Goal: Task Accomplishment & Management: Use online tool/utility

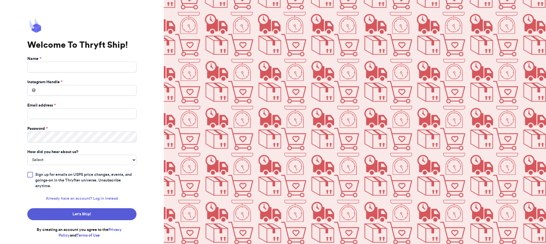
click at [92, 198] on link "Already have an account? Log in instead" at bounding box center [82, 199] width 72 height 6
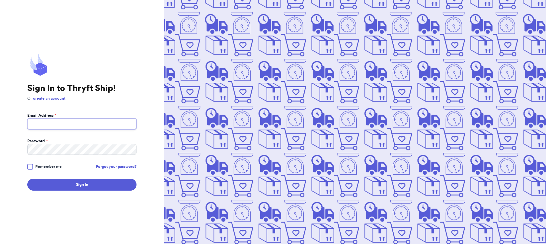
click at [76, 125] on input "Email Address *" at bounding box center [81, 124] width 109 height 11
type input "[EMAIL_ADDRESS][DOMAIN_NAME]"
click at [27, 179] on button "Sign In" at bounding box center [81, 185] width 109 height 12
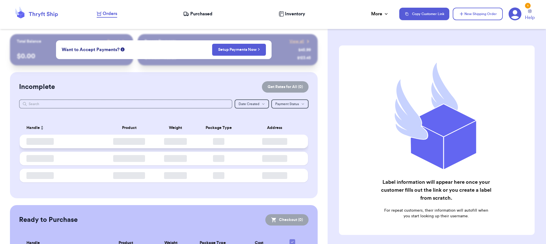
checkbox input "false"
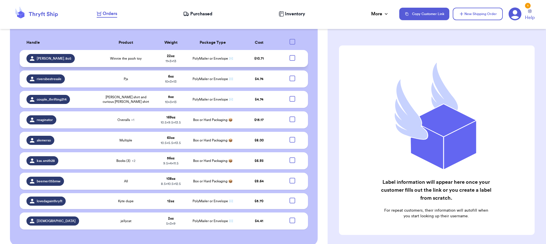
scroll to position [177, 0]
click at [285, 50] on td at bounding box center [294, 58] width 28 height 17
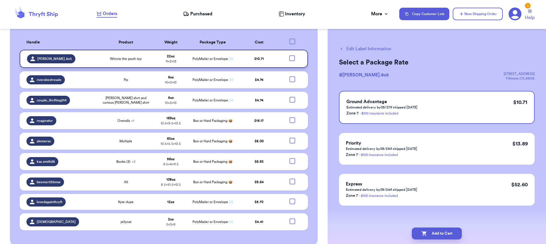
click at [289, 55] on div at bounding box center [292, 58] width 6 height 6
click at [292, 55] on input "checkbox" at bounding box center [292, 55] width 0 height 0
checkbox input "true"
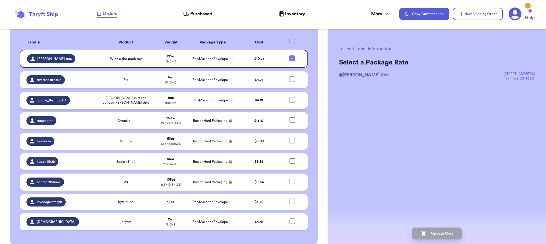
click at [289, 97] on div at bounding box center [292, 100] width 6 height 6
click at [292, 97] on input "checkbox" at bounding box center [292, 97] width 0 height 0
checkbox input "true"
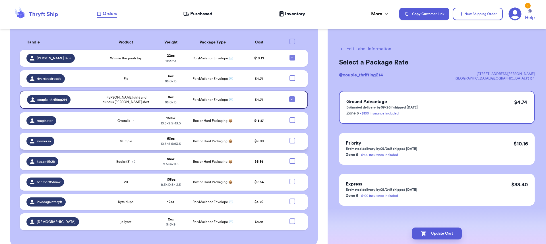
click at [289, 138] on div at bounding box center [292, 141] width 6 height 6
click at [292, 138] on input "checkbox" at bounding box center [292, 138] width 0 height 0
checkbox input "true"
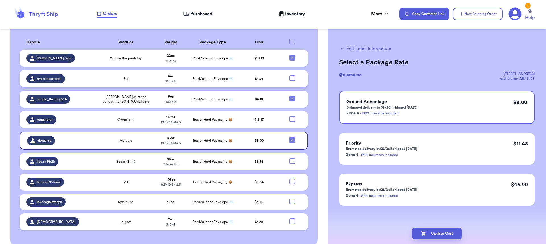
click at [289, 75] on div at bounding box center [292, 78] width 6 height 6
click at [292, 75] on input "checkbox" at bounding box center [292, 75] width 0 height 0
checkbox input "true"
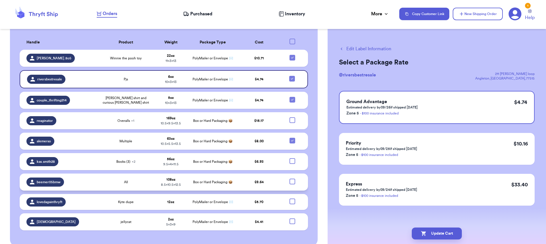
click at [290, 179] on div at bounding box center [292, 182] width 6 height 6
click at [292, 178] on input "checkbox" at bounding box center [292, 178] width 0 height 0
checkbox input "true"
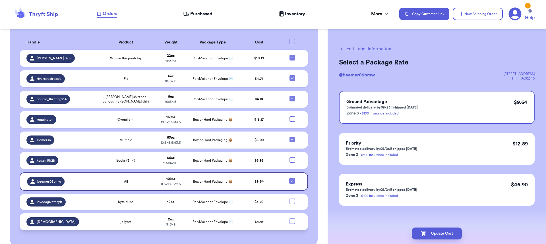
click at [289, 219] on div at bounding box center [292, 222] width 6 height 6
click at [292, 218] on input "checkbox" at bounding box center [292, 218] width 0 height 0
checkbox input "true"
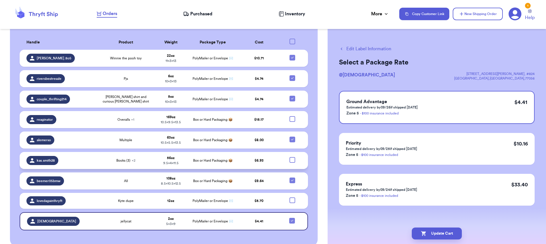
click at [290, 157] on div at bounding box center [292, 160] width 6 height 6
click at [292, 157] on input "checkbox" at bounding box center [292, 157] width 0 height 0
checkbox input "true"
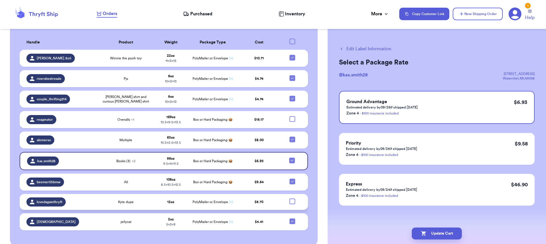
click at [289, 199] on div at bounding box center [292, 202] width 6 height 6
click at [292, 198] on input "checkbox" at bounding box center [292, 198] width 0 height 0
checkbox input "true"
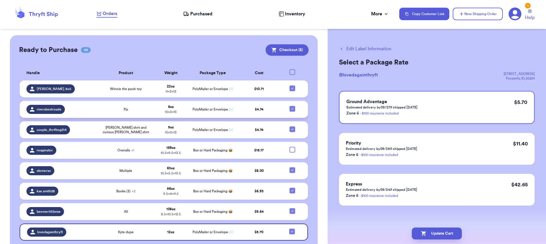
scroll to position [92, 0]
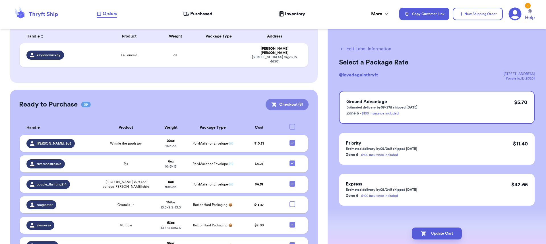
click at [284, 99] on button "Checkout ( 8 )" at bounding box center [286, 104] width 43 height 11
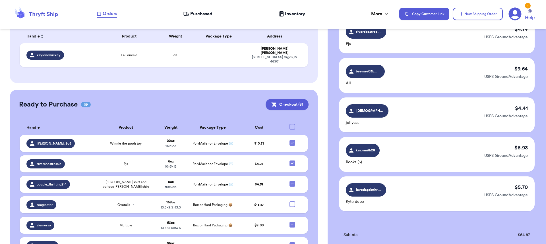
scroll to position [283, 0]
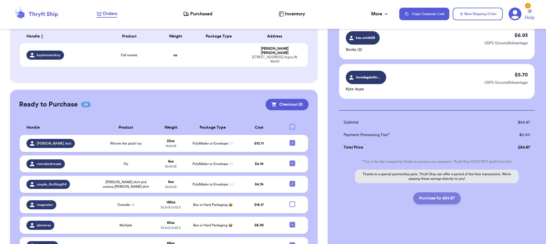
click at [440, 200] on button "Purchase for $54.87" at bounding box center [436, 198] width 47 height 12
checkbox input "false"
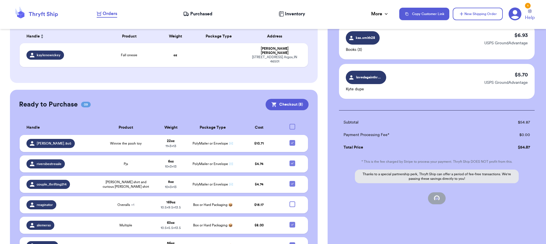
checkbox input "false"
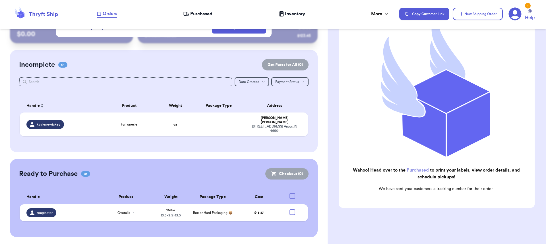
scroll to position [14, 0]
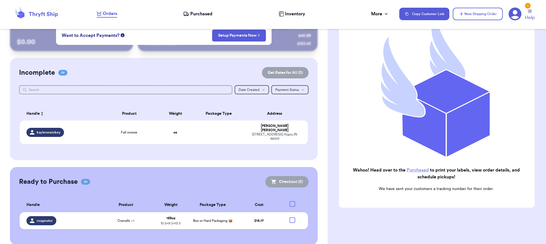
click at [416, 169] on link "Purchased" at bounding box center [417, 170] width 22 height 5
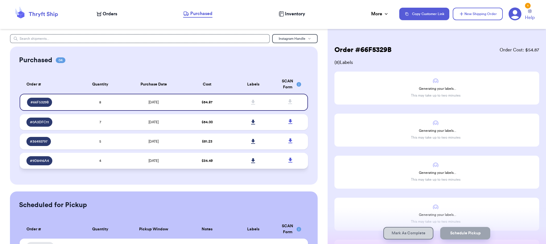
click at [180, 163] on td "[DATE]" at bounding box center [153, 161] width 61 height 16
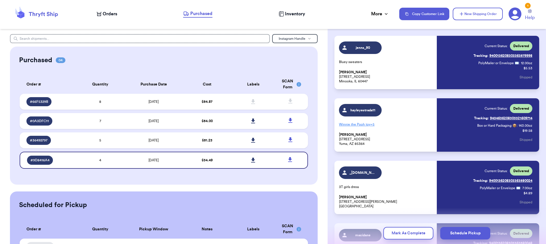
scroll to position [28, 0]
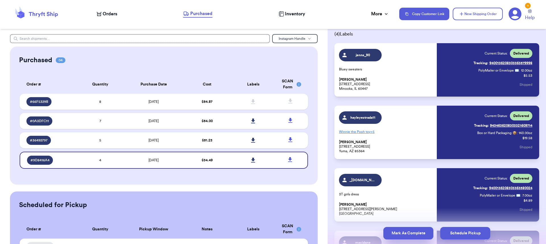
click at [410, 233] on button "Mark As Complete" at bounding box center [408, 233] width 50 height 13
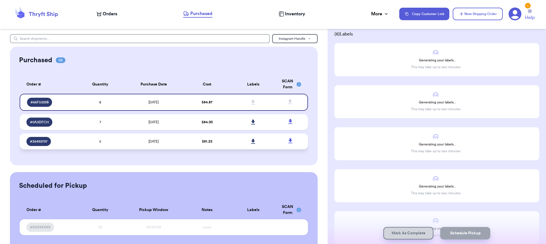
click at [57, 145] on div "# 36492797" at bounding box center [49, 141] width 47 height 9
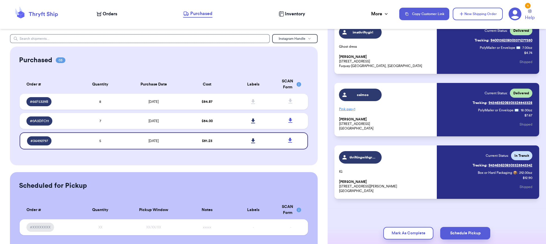
scroll to position [177, 0]
click at [504, 163] on link "Tracking: 9434636208303325543342" at bounding box center [502, 165] width 60 height 9
click at [69, 117] on div "# 0A3DFC11" at bounding box center [49, 121] width 47 height 9
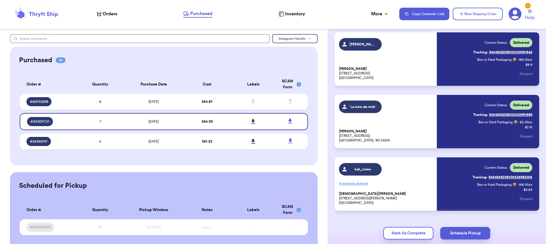
scroll to position [302, 0]
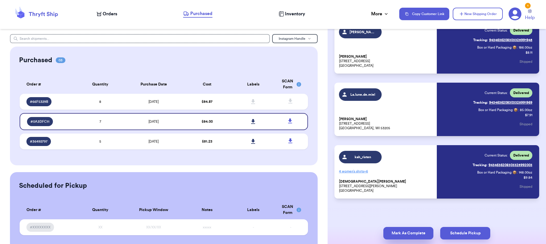
click at [396, 229] on button "Mark As Complete" at bounding box center [408, 233] width 50 height 13
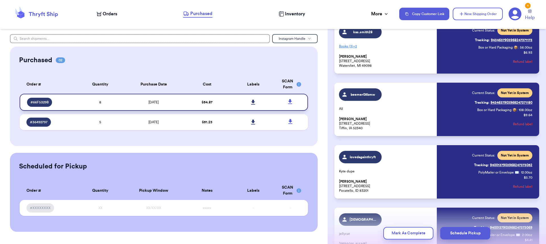
click at [250, 100] on link at bounding box center [253, 102] width 13 height 13
click at [108, 14] on span "Orders" at bounding box center [110, 14] width 14 height 7
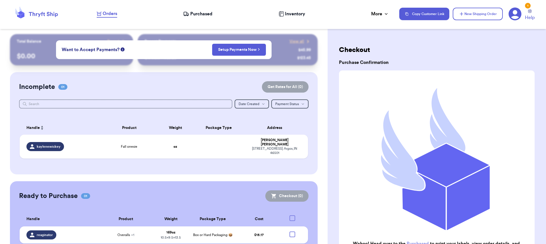
click at [121, 87] on div "Incomplete 01 Get Rates for All ( 0 )" at bounding box center [164, 86] width 290 height 11
click at [464, 14] on icon "button" at bounding box center [461, 14] width 6 height 6
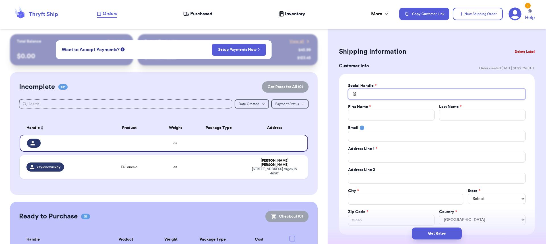
click at [367, 92] on input "Total Amount Paid" at bounding box center [436, 94] width 177 height 11
type input "t"
type input "to"
type input "too"
type input "tooc"
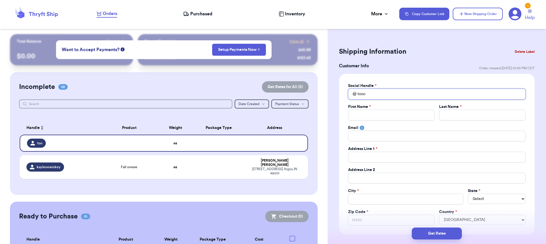
type input "toocu"
type input "toocut"
type input "toocute"
type input "toocute2"
type input "toocute2s"
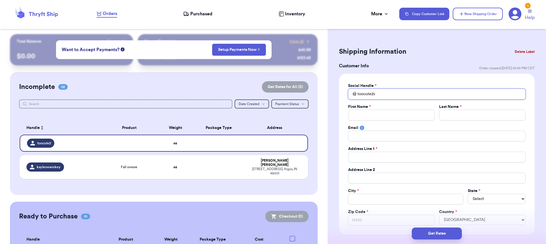
type input "toocute2st"
type input "toocute2str"
type input "toocute2stre"
type input "toocute2stres"
type input "toocute2stress"
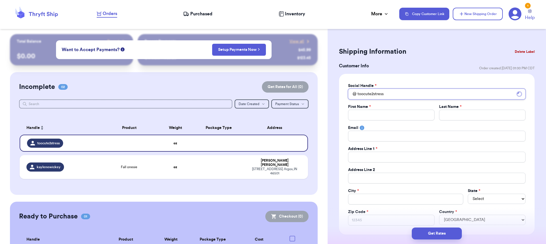
type input "toocute2stress"
type input "C"
type input "Ca"
type input "Car"
type input "Carl"
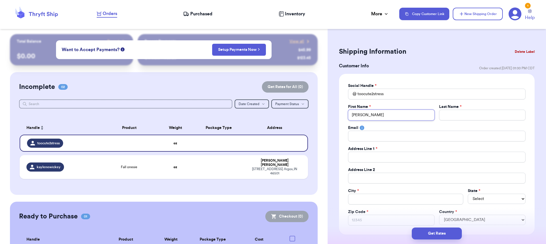
type input "[PERSON_NAME]"
type input "M"
type input "Mo"
type input "Moo"
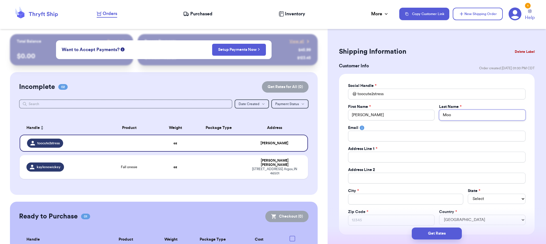
type input "Moor"
type input "[PERSON_NAME]"
type input "3"
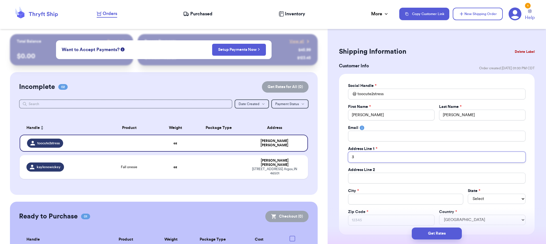
type input "31"
type input "317"
type input "317 N"
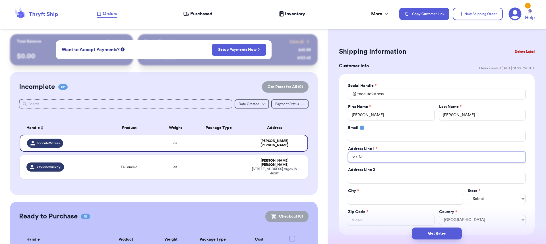
type input "317 N W"
type input "317 N Wi"
type input "317 N Wil"
type input "317 N Wilt"
type input "317 N Wilto"
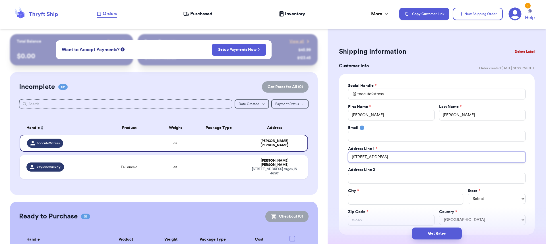
type input "317 N Wilton"
type input "317 N Wilton S"
type input "[STREET_ADDRESS]"
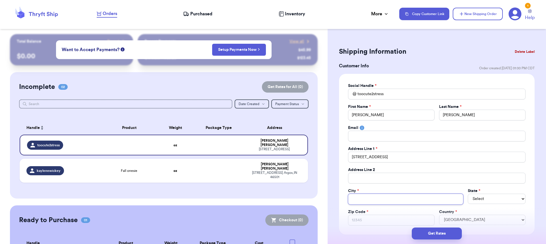
type input "P"
type input "Ph"
type input "Phi"
type input "Phil"
type input "Phila"
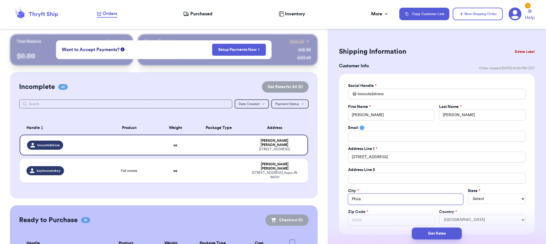
type input "Philad"
type input "Philade"
type input "Philadel"
type input "Philadelp"
type input "Philadelph"
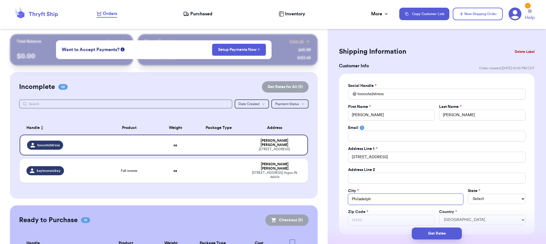
type input "Philadelphi"
type input "[GEOGRAPHIC_DATA]"
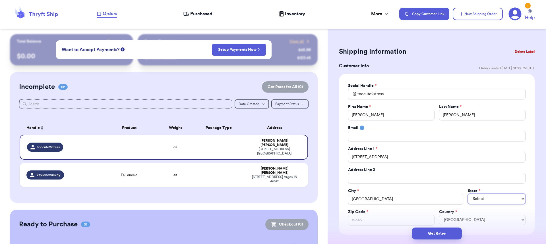
select select "PA"
type input "1"
type input "19"
type input "191"
type input "1913"
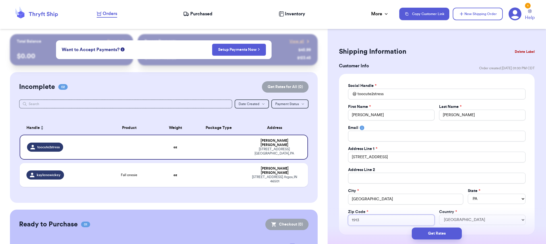
type input "19139"
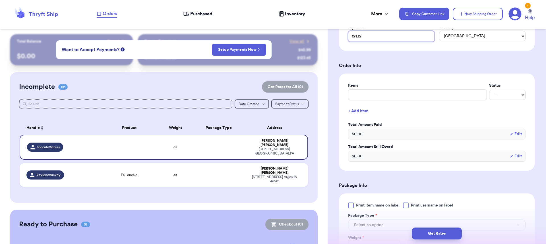
scroll to position [269, 0]
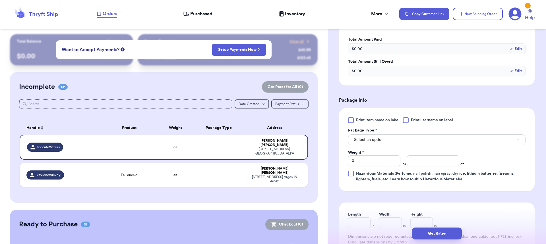
type input "19139"
click at [387, 137] on button "Select an option" at bounding box center [436, 139] width 177 height 11
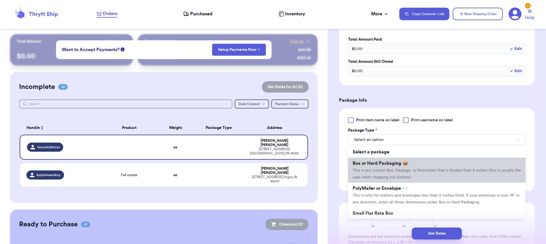
click at [391, 175] on li "Box or Hard Packaging 📦 This is any custom Box, Package, or Polymailer that is …" at bounding box center [436, 170] width 177 height 25
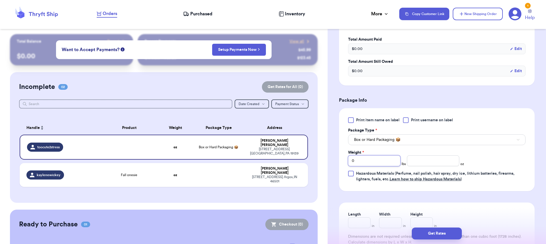
click at [379, 162] on input "0" at bounding box center [374, 160] width 52 height 11
type input "1"
type input "10"
click at [416, 161] on input "number" at bounding box center [433, 160] width 52 height 11
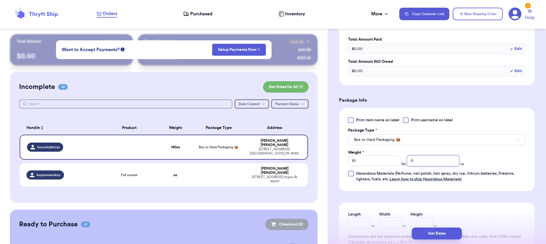
scroll to position [298, 0]
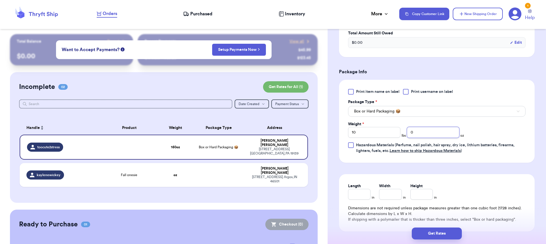
type input "0"
click at [366, 196] on input "Length" at bounding box center [359, 194] width 22 height 11
type input "19"
type input "15"
type input "12"
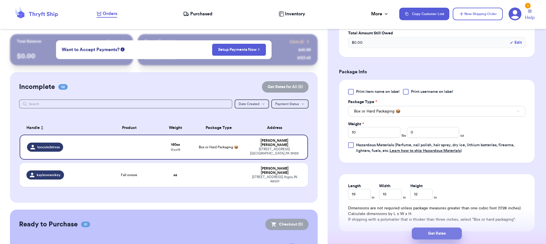
click at [428, 234] on button "Get Rates" at bounding box center [437, 234] width 50 height 12
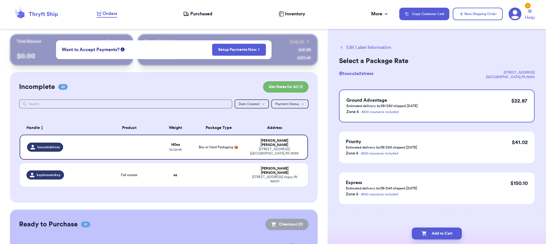
scroll to position [0, 0]
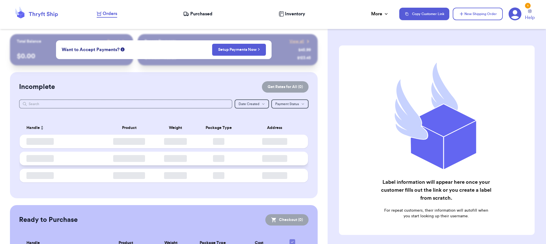
checkbox input "false"
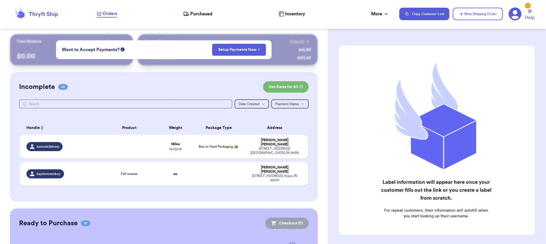
click at [200, 13] on span "Purchased" at bounding box center [201, 14] width 22 height 7
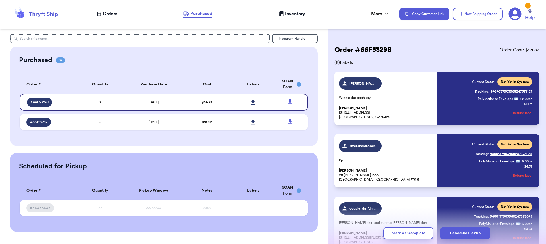
click at [304, 14] on span "Inventory" at bounding box center [295, 14] width 20 height 7
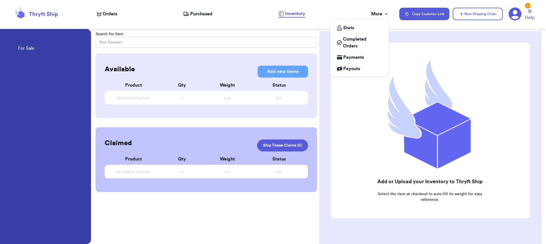
click at [380, 11] on div "More" at bounding box center [380, 14] width 18 height 7
click at [353, 39] on span "Completed Orders" at bounding box center [362, 43] width 39 height 14
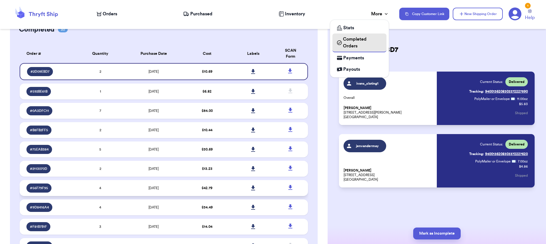
scroll to position [28, 0]
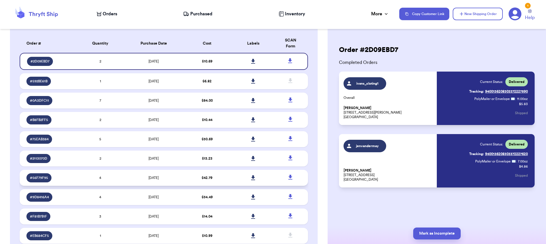
click at [57, 176] on div "# 56F79F95" at bounding box center [49, 177] width 47 height 9
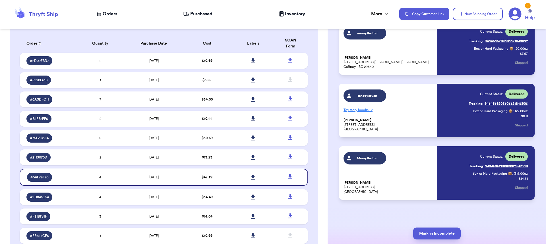
scroll to position [114, 0]
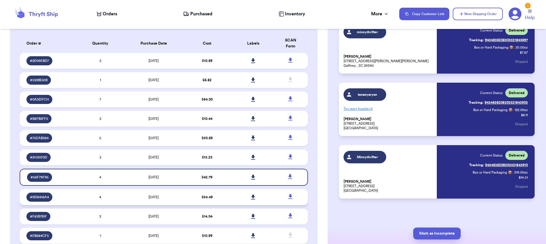
click at [66, 194] on div "# 9D8416A4" at bounding box center [49, 197] width 47 height 9
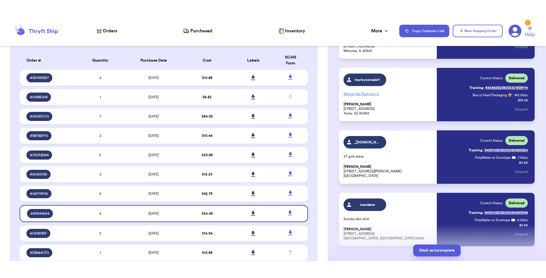
scroll to position [29, 0]
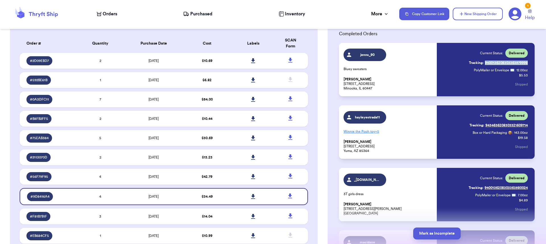
drag, startPoint x: 526, startPoint y: 62, endPoint x: 480, endPoint y: 63, distance: 45.2
click at [480, 63] on div "jenns_90 Bluey sweaters [PERSON_NAME] [STREET_ADDRESS] Current Status: Delivere…" at bounding box center [437, 69] width 196 height 53
copy link "9400136208303363579998"
click at [512, 62] on link "Tracking: 9400136208303363579998" at bounding box center [498, 62] width 59 height 9
drag, startPoint x: 376, startPoint y: 89, endPoint x: 340, endPoint y: 86, distance: 35.7
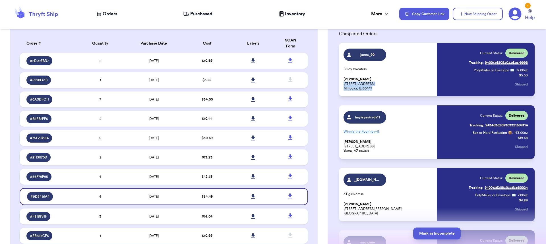
click at [340, 86] on div "jenns_90 Bluey sweaters [PERSON_NAME] [STREET_ADDRESS] Current Status: Delivere…" at bounding box center [437, 69] width 196 height 53
